Goal: Transaction & Acquisition: Purchase product/service

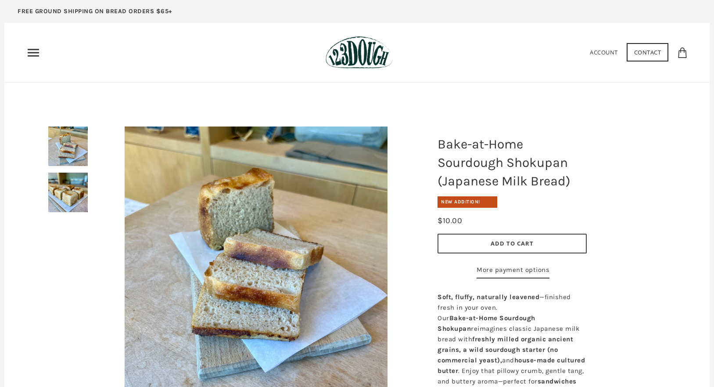
click at [256, 44] on div "Home 3 Ingredients Our Bread Subscribe & Save SOURDOUGH NOODLES Shop ALL Bread" at bounding box center [356, 52] width 661 height 33
click at [37, 43] on div "Home 3 Ingredients Our Bread Subscribe & Save SOURDOUGH NOODLES Shop ALL Bread" at bounding box center [356, 52] width 661 height 33
click at [32, 48] on icon "Primary" at bounding box center [33, 53] width 14 height 14
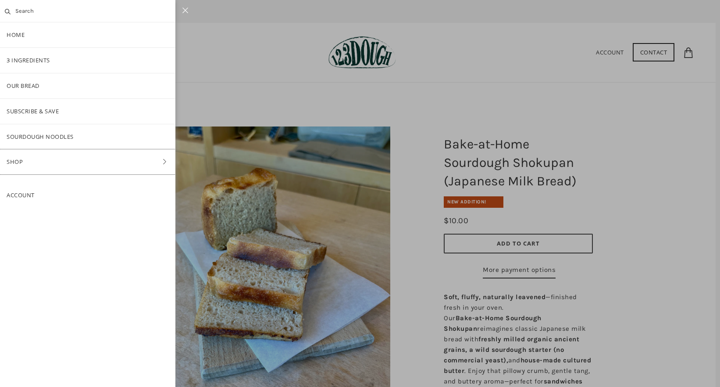
click at [93, 158] on link "Shop" at bounding box center [88, 161] width 176 height 25
click at [74, 189] on link "Bake-at-Home" at bounding box center [88, 187] width 176 height 25
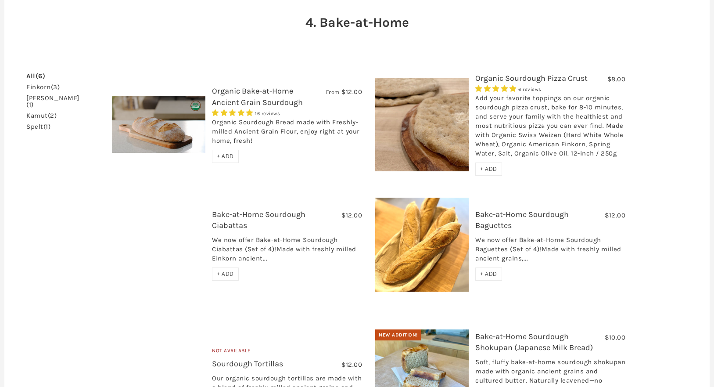
scroll to position [295, 0]
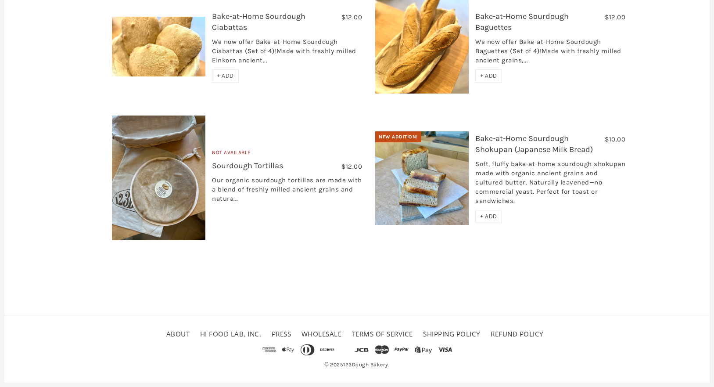
click at [445, 197] on img at bounding box center [421, 178] width 93 height 94
